Goal: Transaction & Acquisition: Purchase product/service

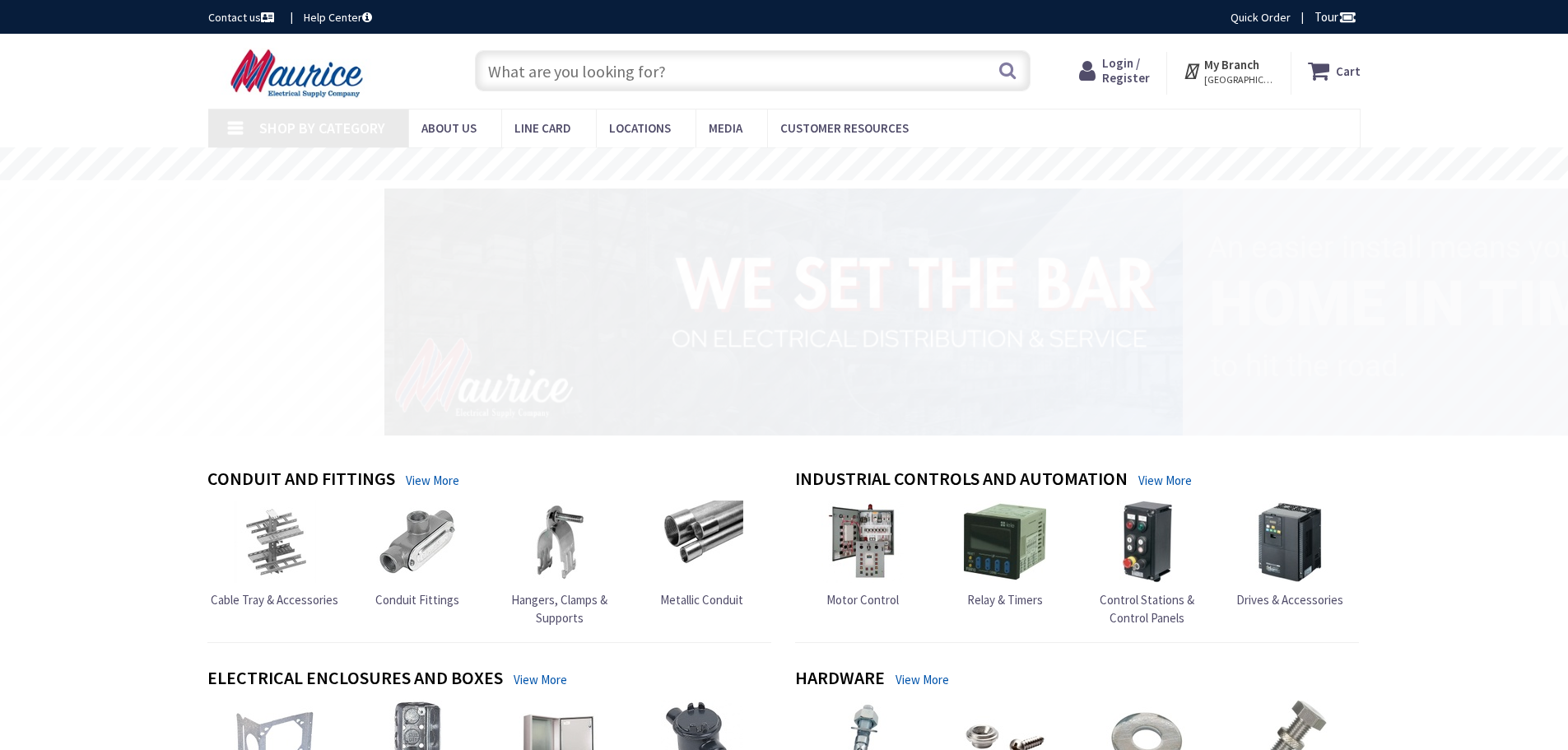
type input "[PERSON_NAME] Dr, [PERSON_NAME][GEOGRAPHIC_DATA], [GEOGRAPHIC_DATA]"
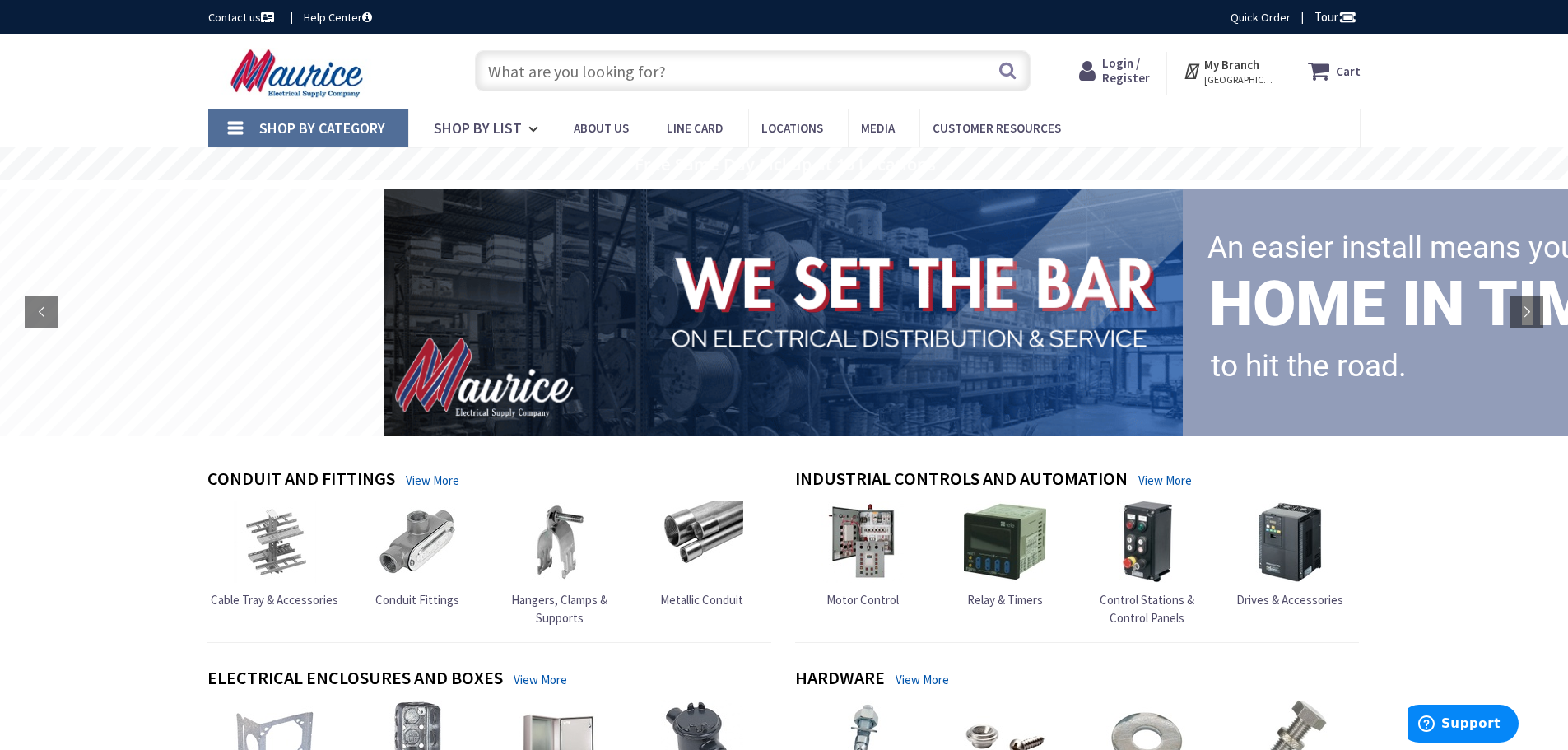
click at [1137, 74] on span "Login / Register" at bounding box center [1126, 70] width 48 height 30
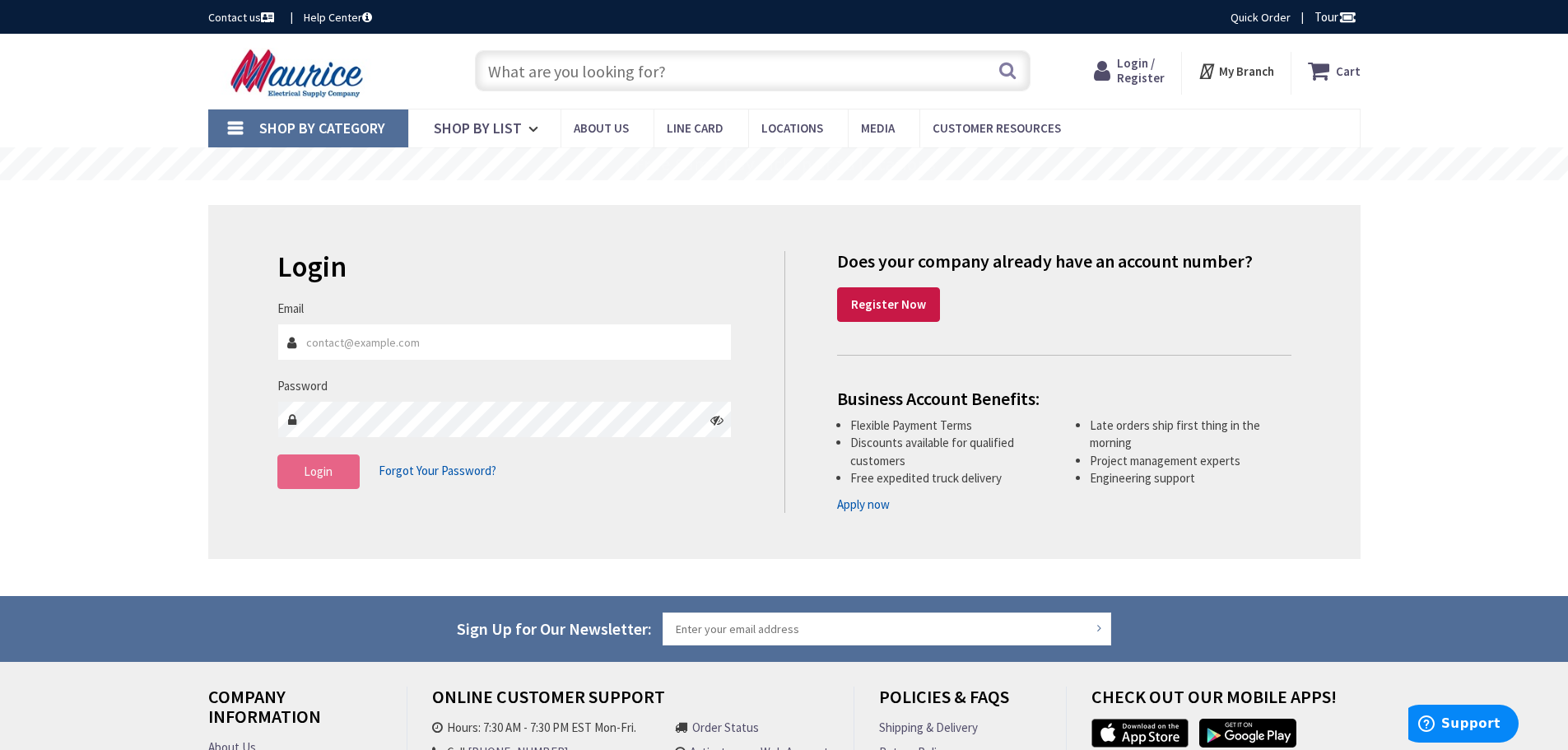
type input "[PERSON_NAME][EMAIL_ADDRESS][DOMAIN_NAME]"
click at [341, 466] on button "Login" at bounding box center [318, 471] width 83 height 35
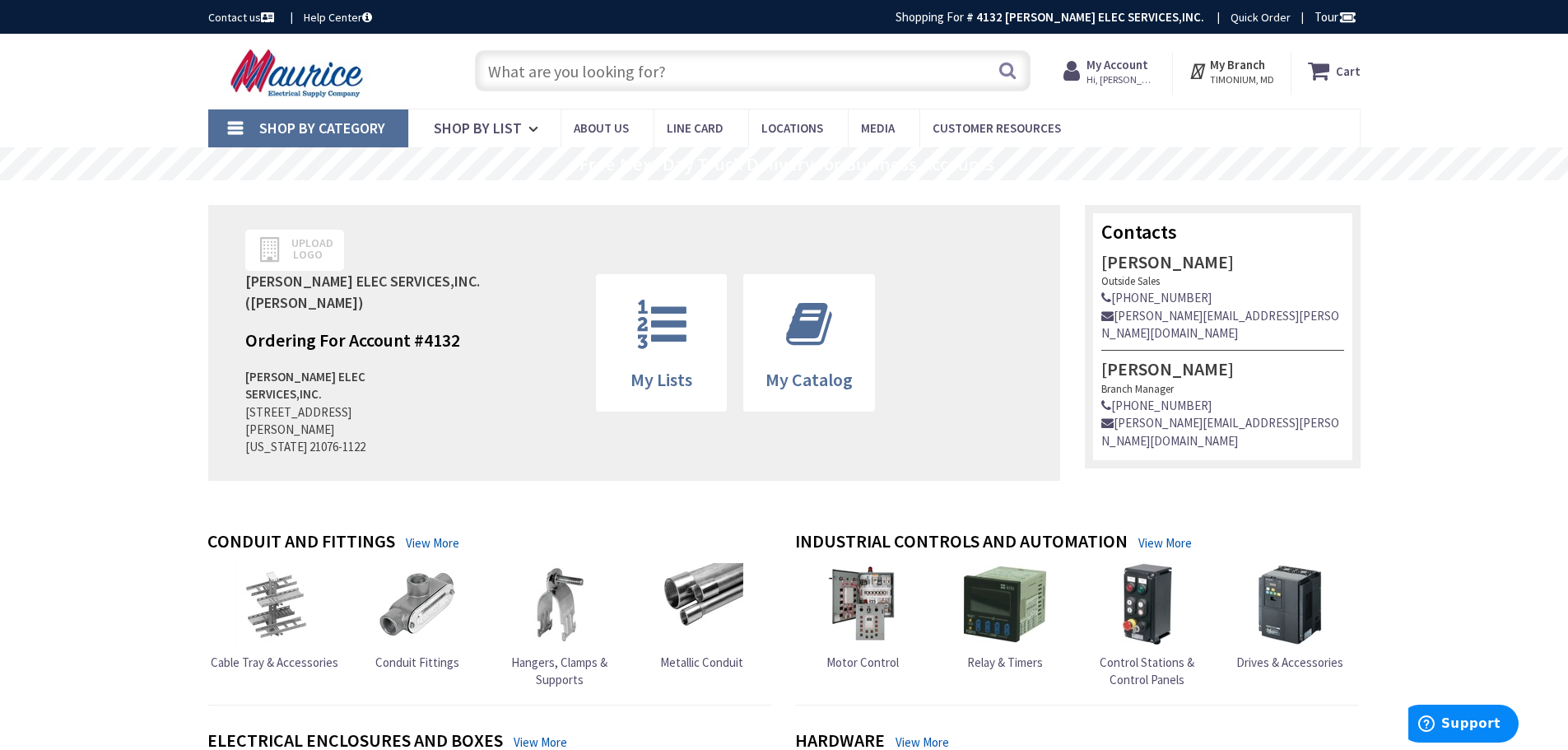
click at [719, 52] on input "text" at bounding box center [753, 71] width 556 height 41
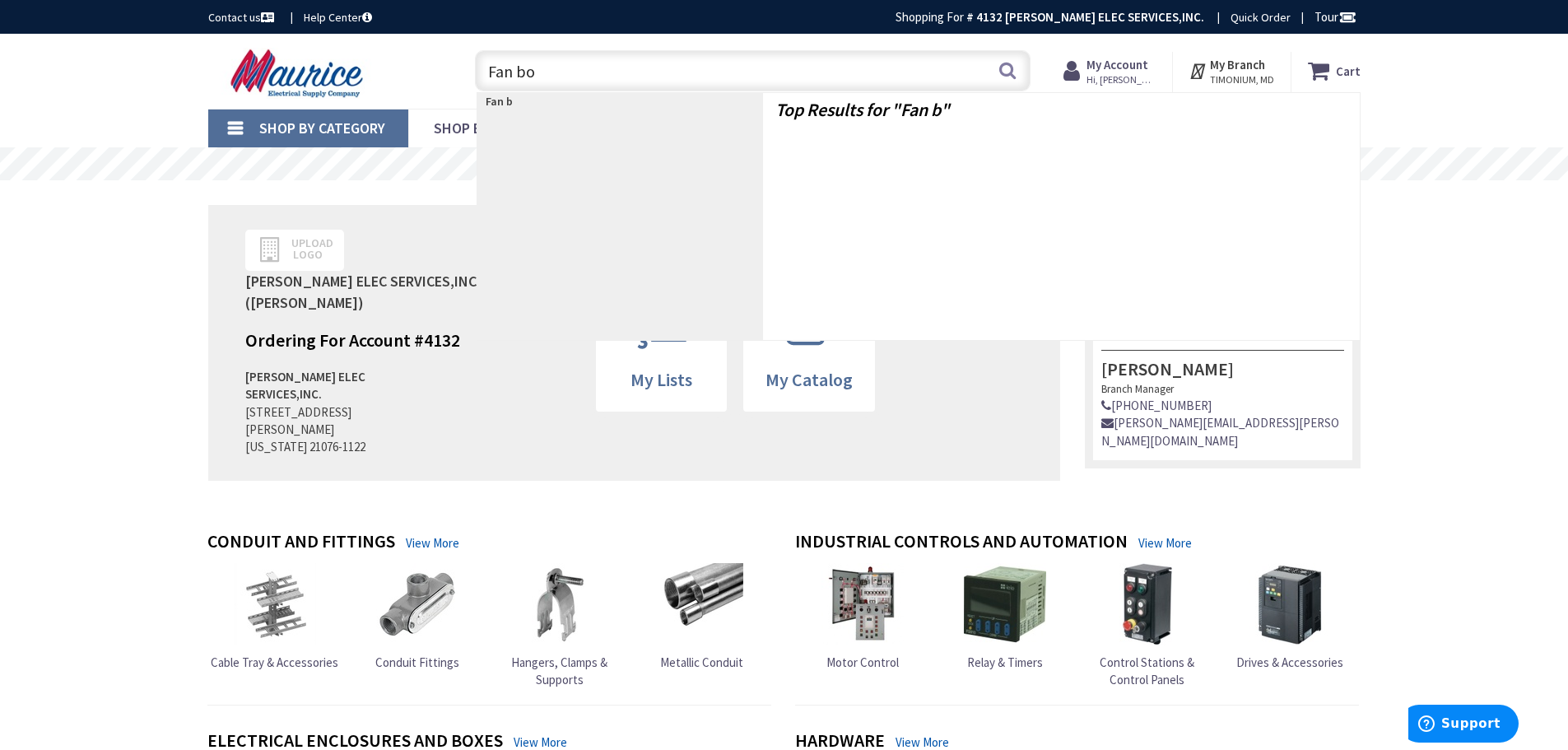
type input "Fan box"
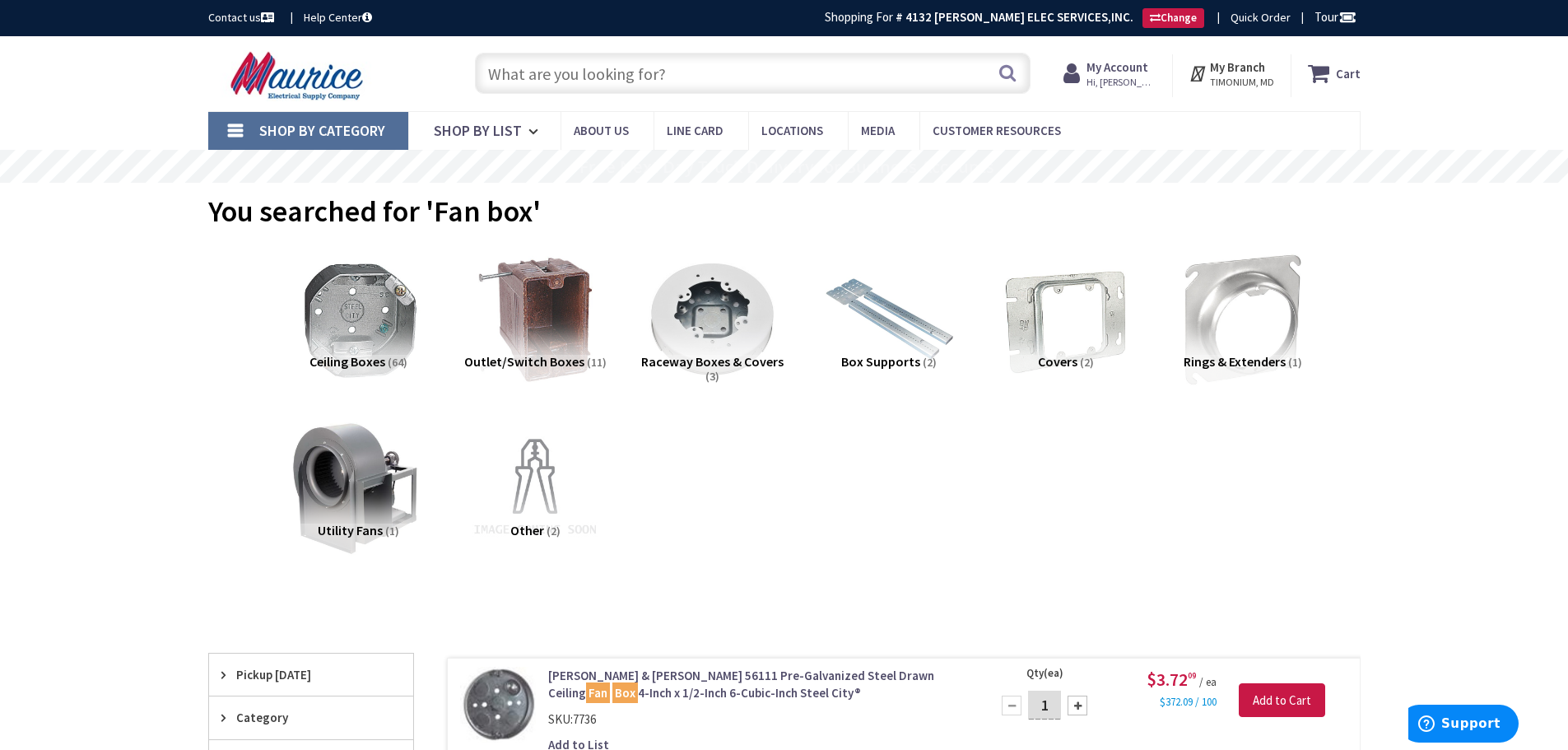
click at [505, 76] on input "text" at bounding box center [753, 72] width 556 height 41
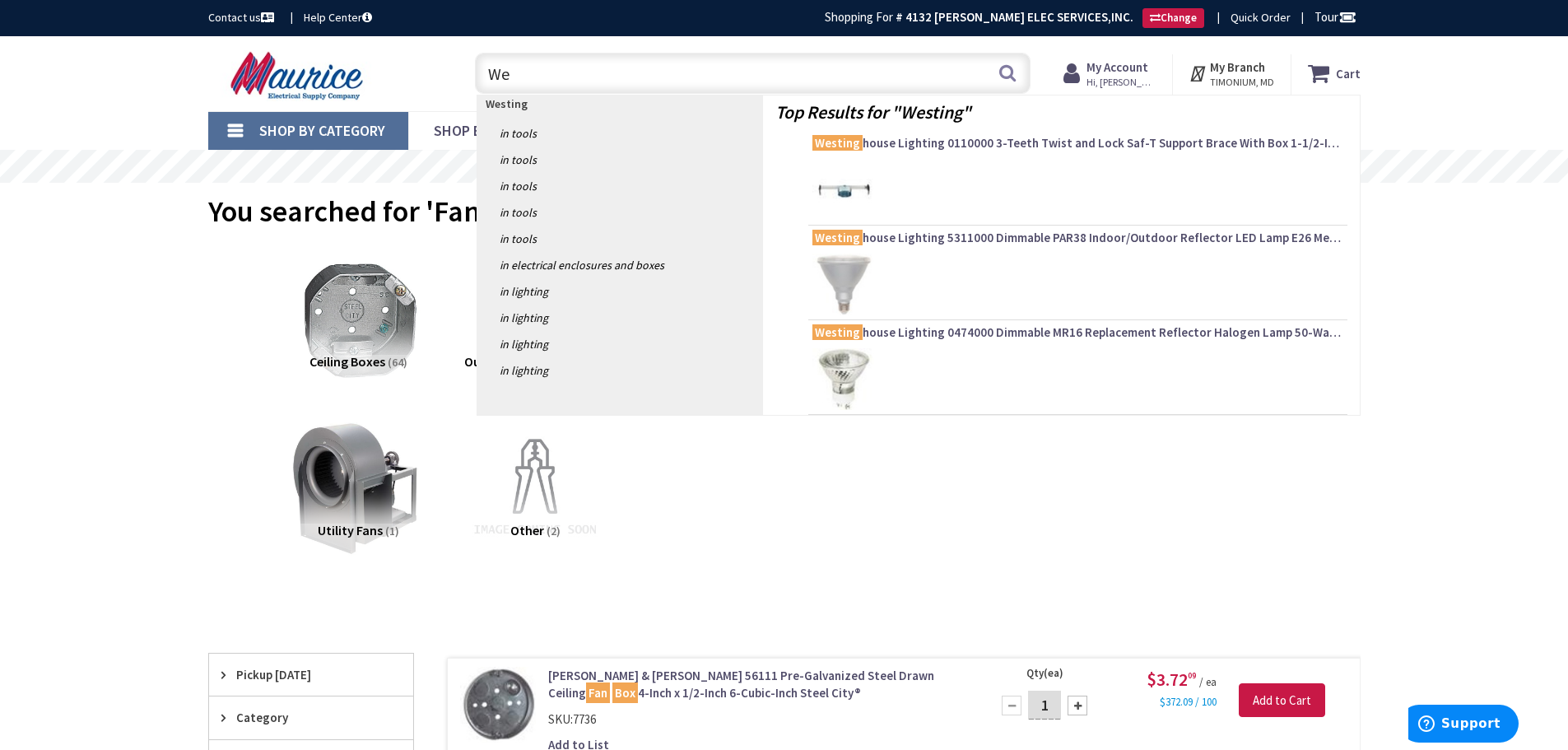
type input "W"
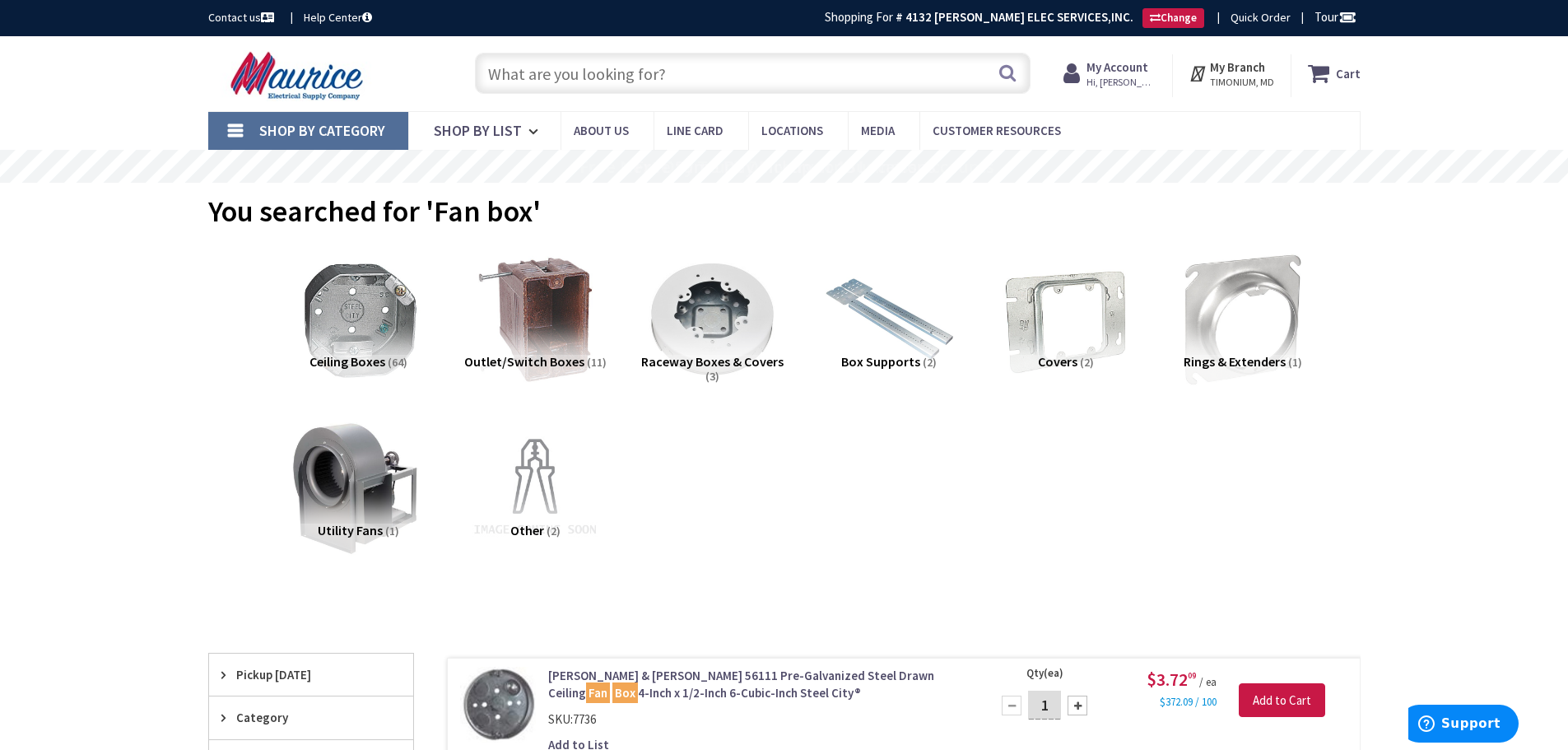
scroll to position [493, 0]
